Goal: Task Accomplishment & Management: Manage account settings

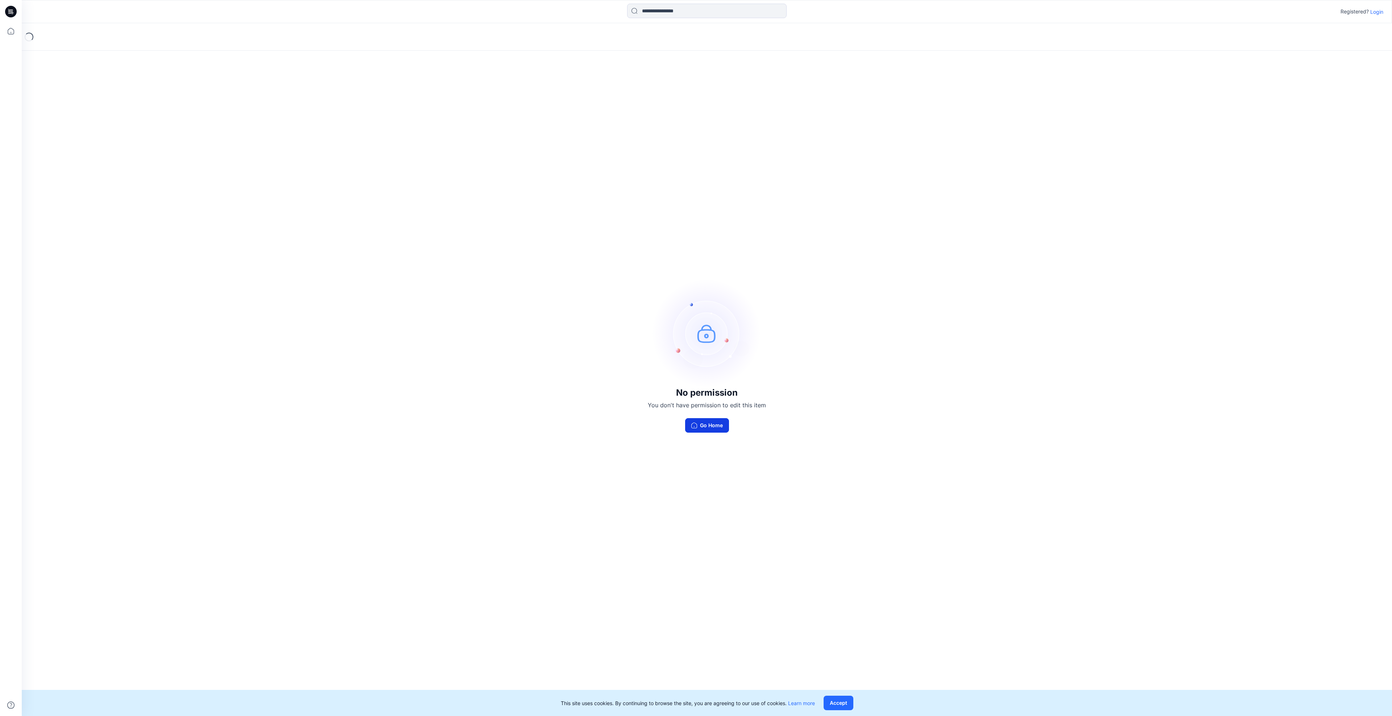
click at [707, 424] on button "Go Home" at bounding box center [707, 425] width 44 height 14
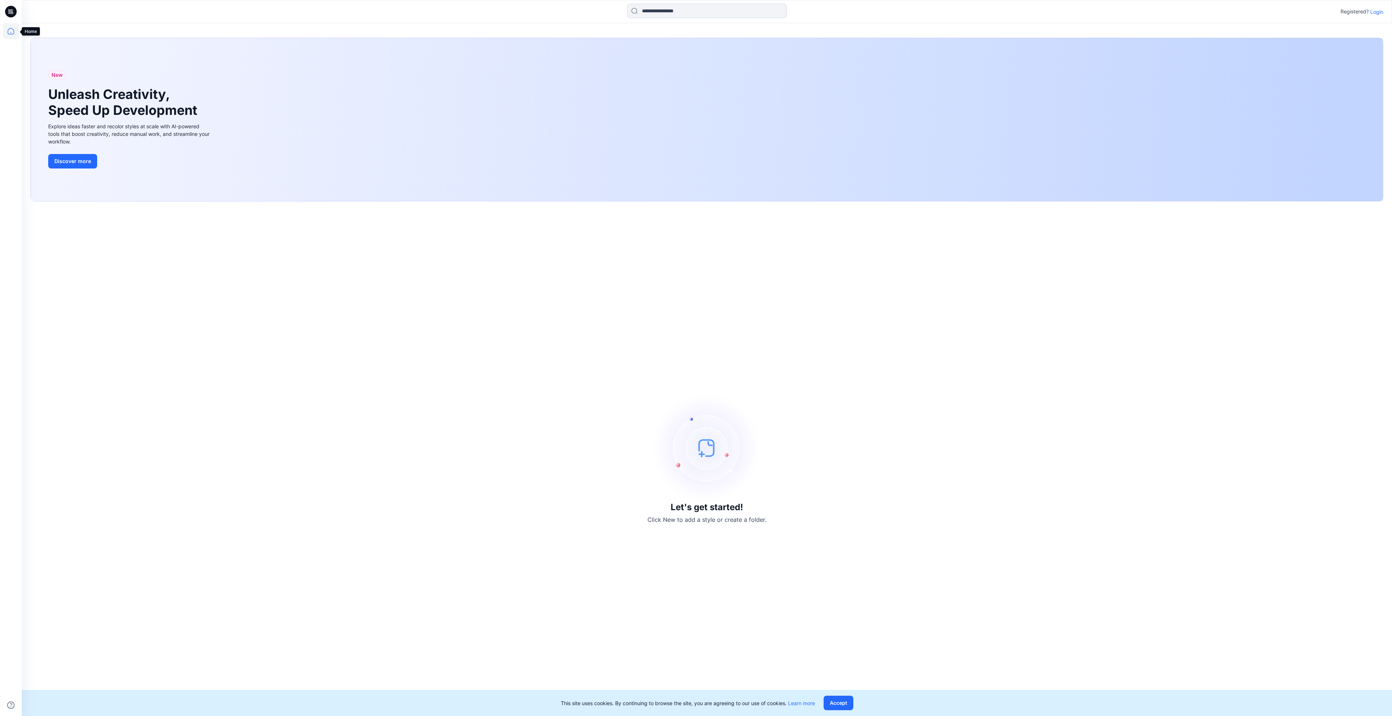
click at [12, 29] on icon at bounding box center [11, 31] width 16 height 16
click at [11, 9] on icon at bounding box center [11, 12] width 12 height 12
click at [1378, 11] on p "Login" at bounding box center [1376, 12] width 13 height 8
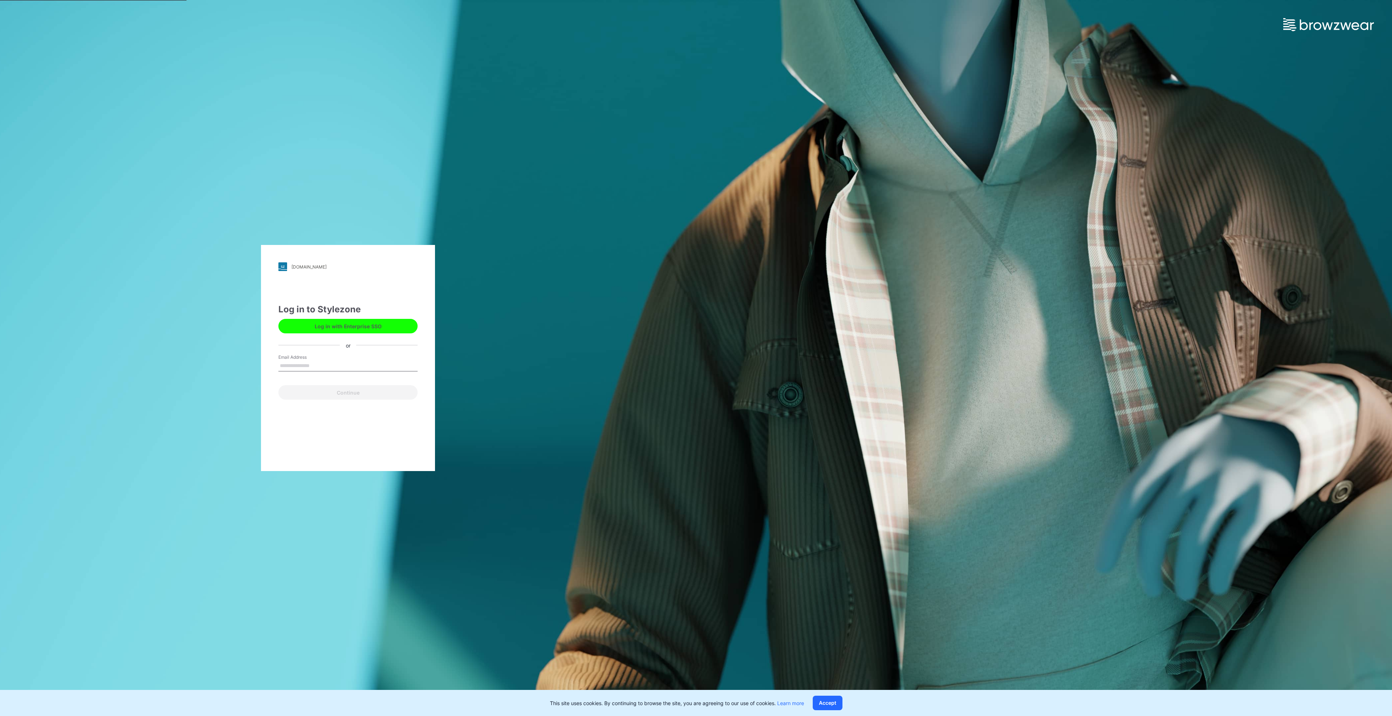
click at [307, 365] on input "Email Address" at bounding box center [347, 366] width 139 height 11
type input "**********"
click at [313, 393] on button "Continue" at bounding box center [347, 392] width 139 height 14
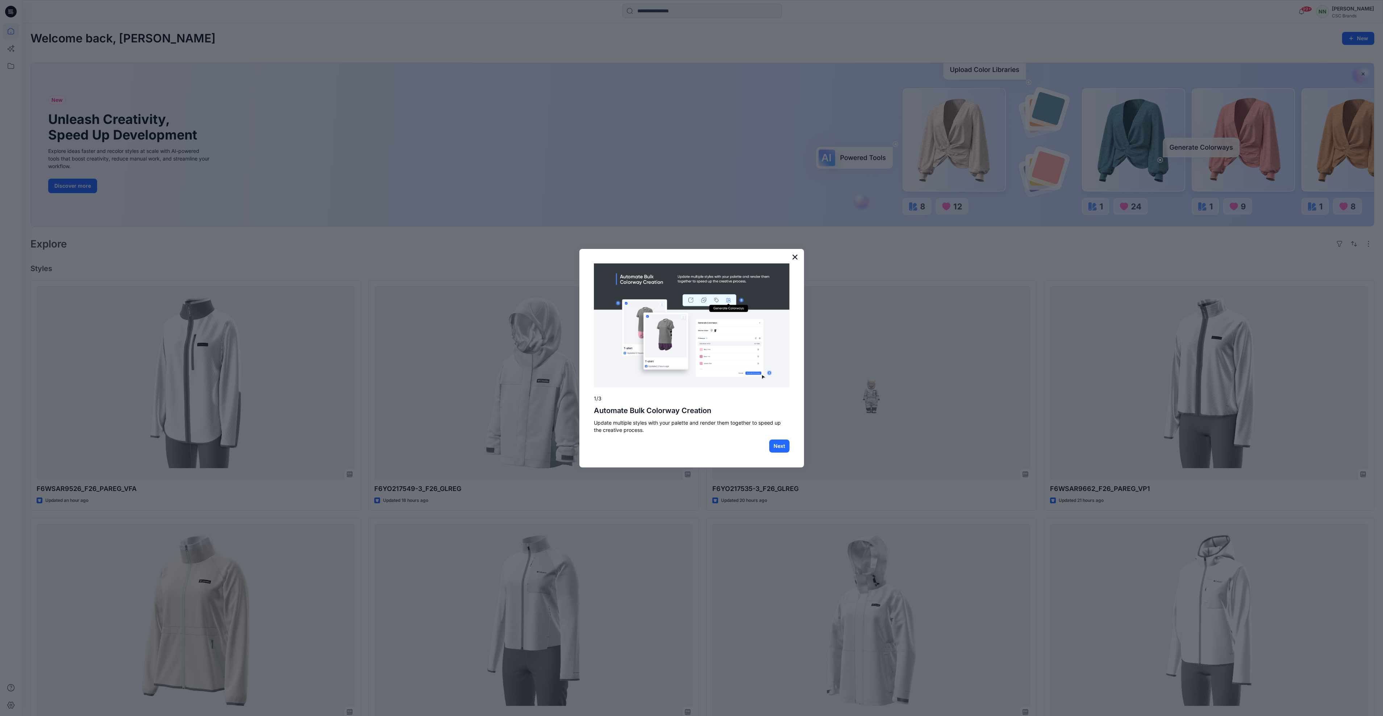
click at [797, 256] on button "×" at bounding box center [795, 257] width 7 height 12
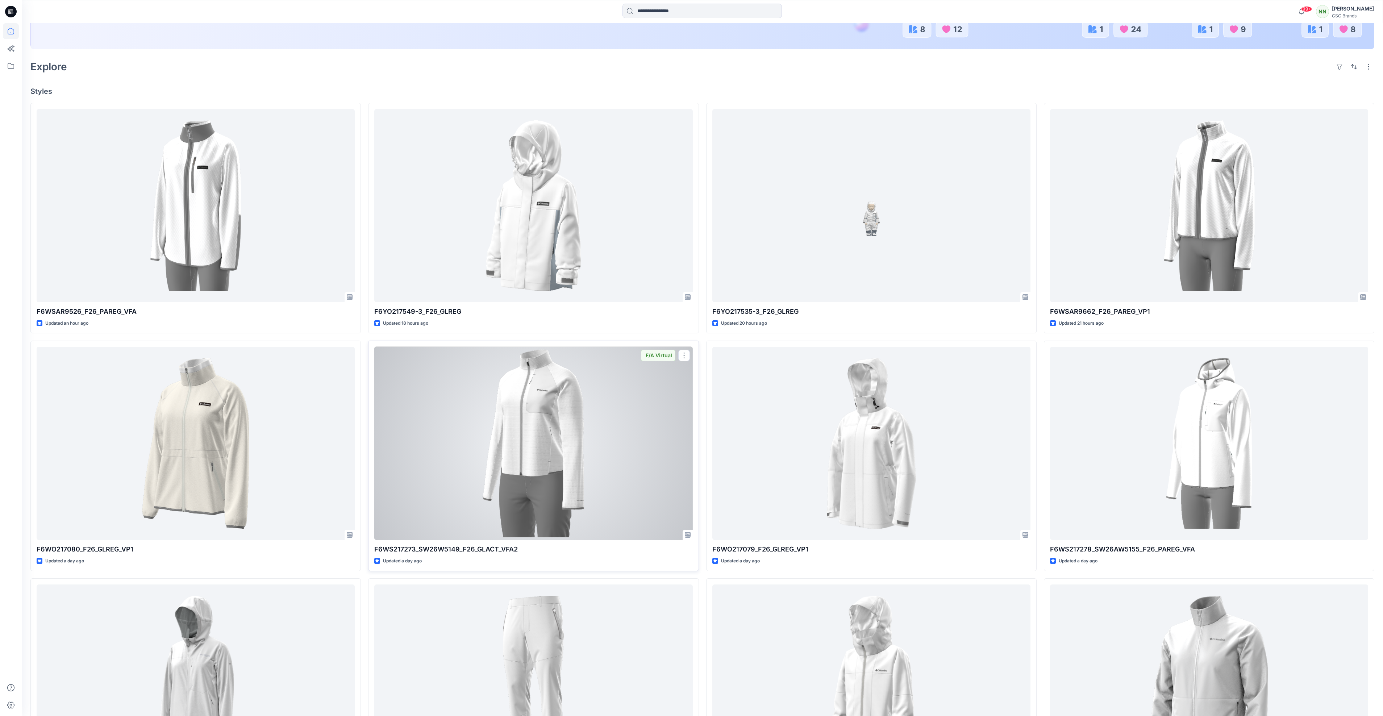
scroll to position [217, 0]
